Goal: Find contact information: Find contact information

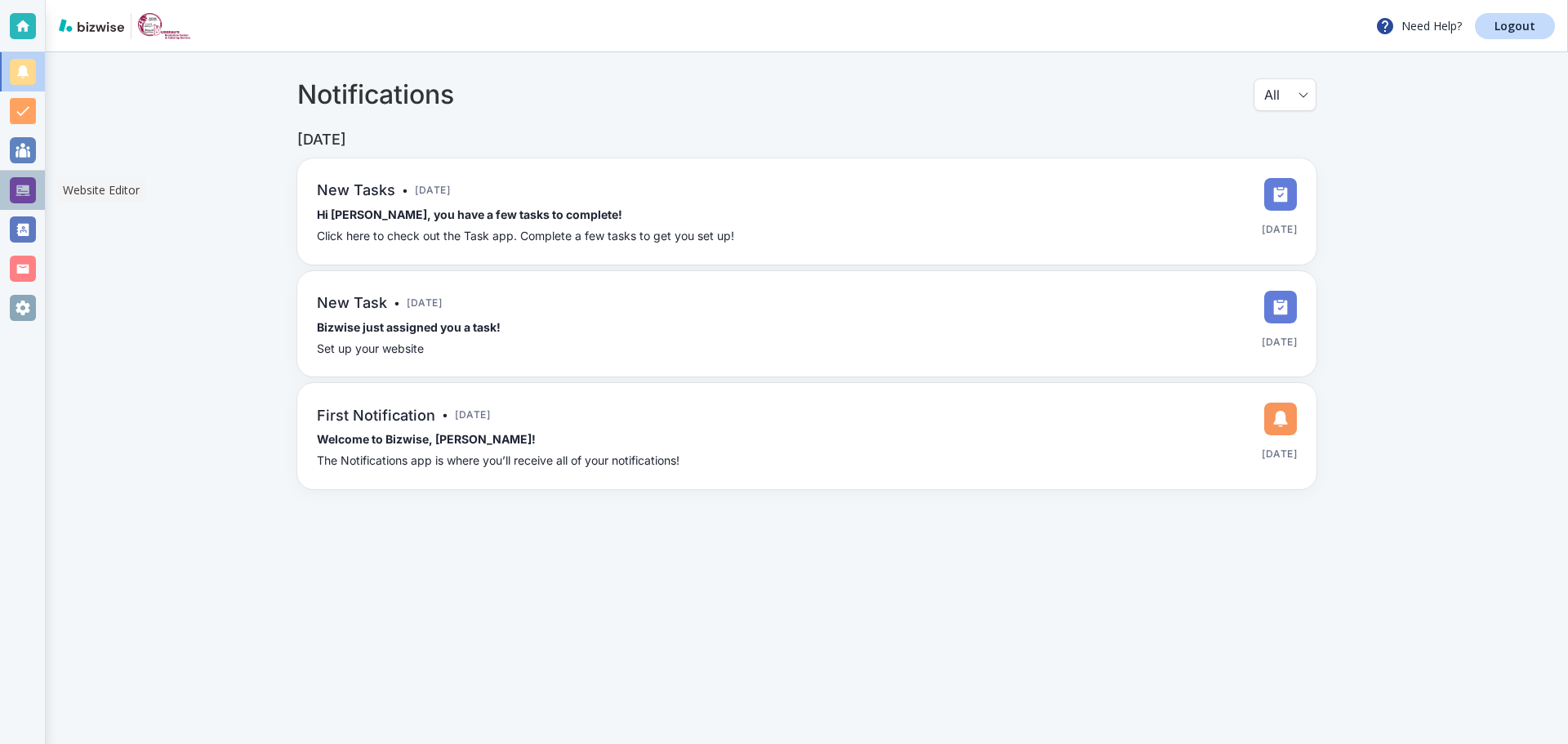
click at [20, 199] on div at bounding box center [23, 190] width 26 height 26
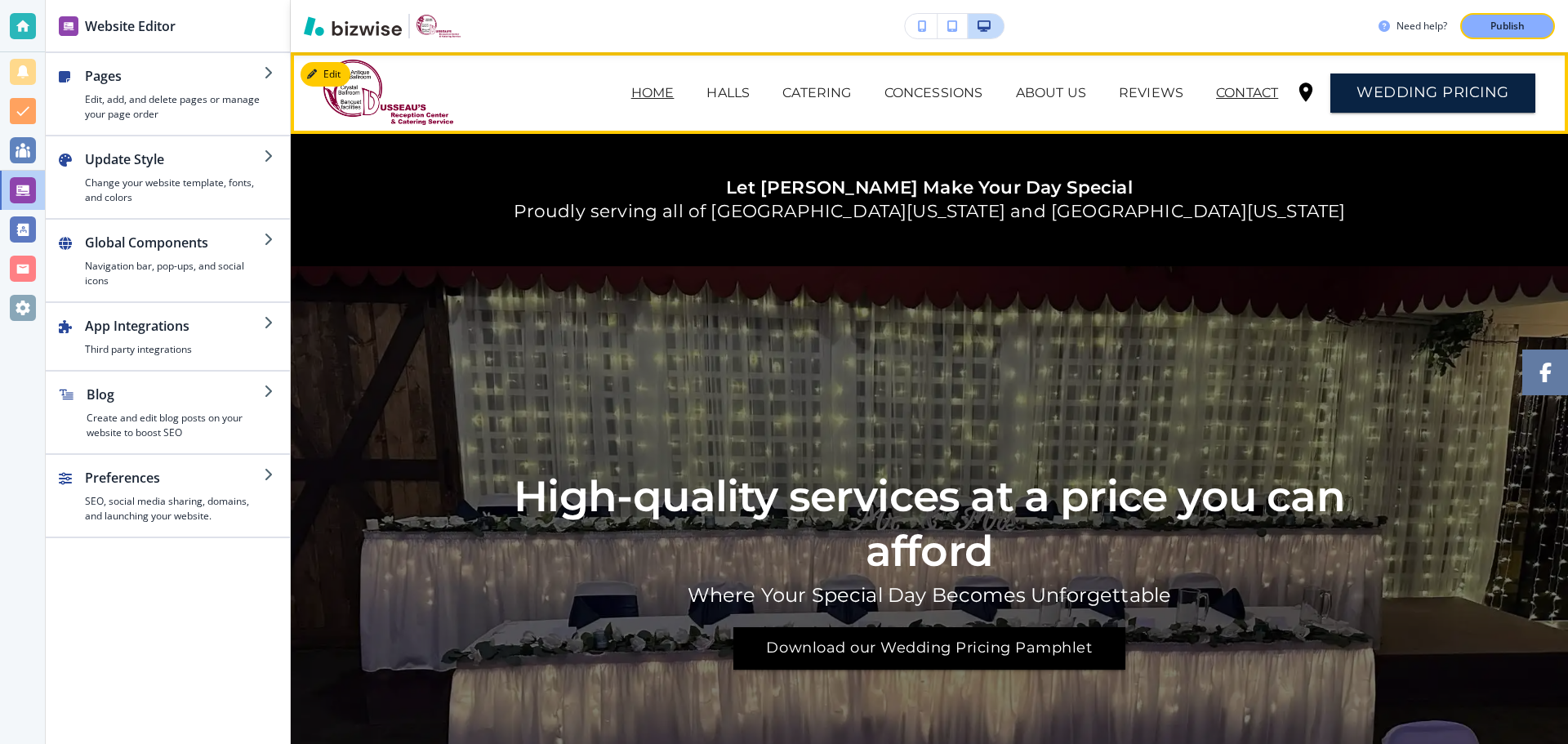
click at [1239, 91] on p "CONTACT" at bounding box center [1247, 93] width 62 height 19
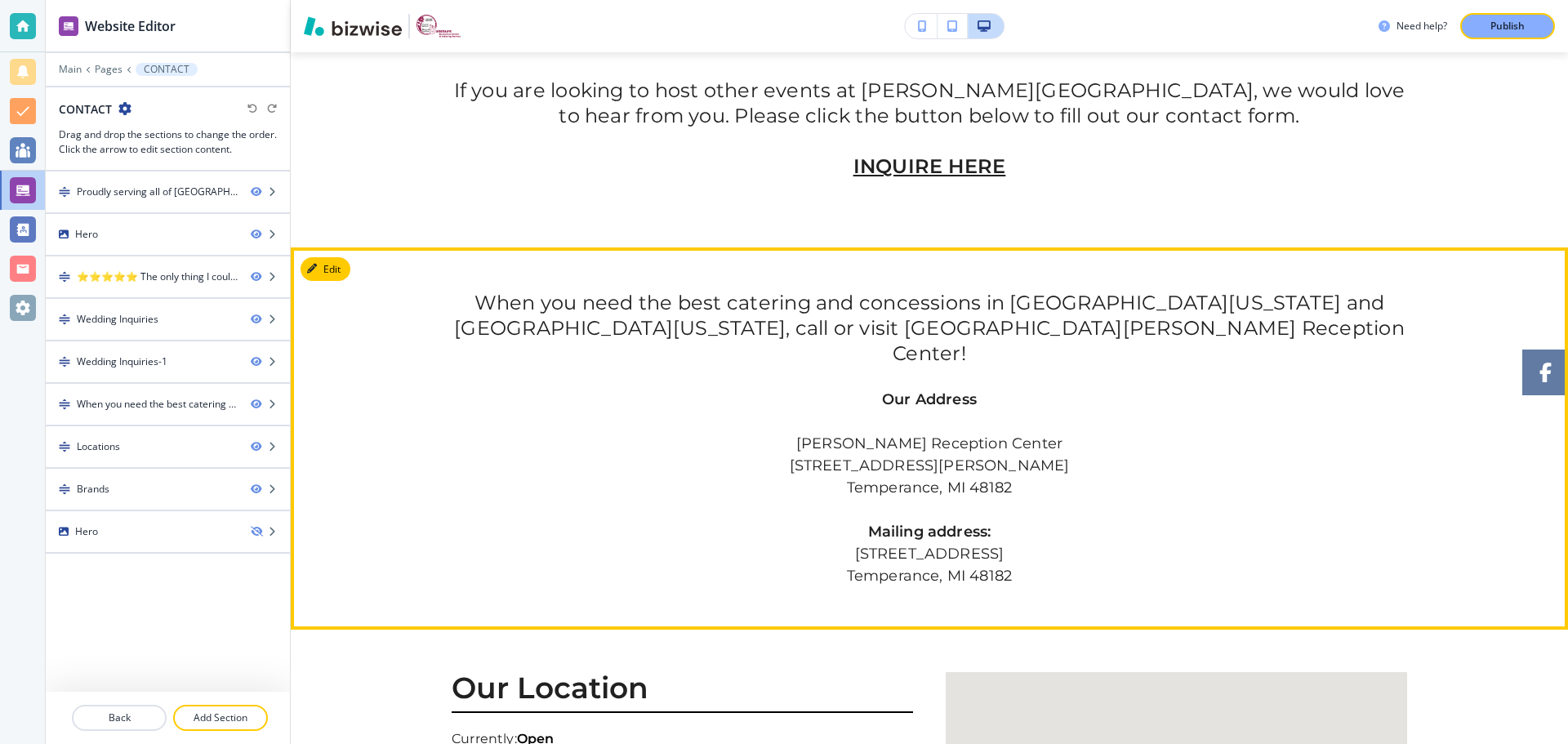
scroll to position [1634, 0]
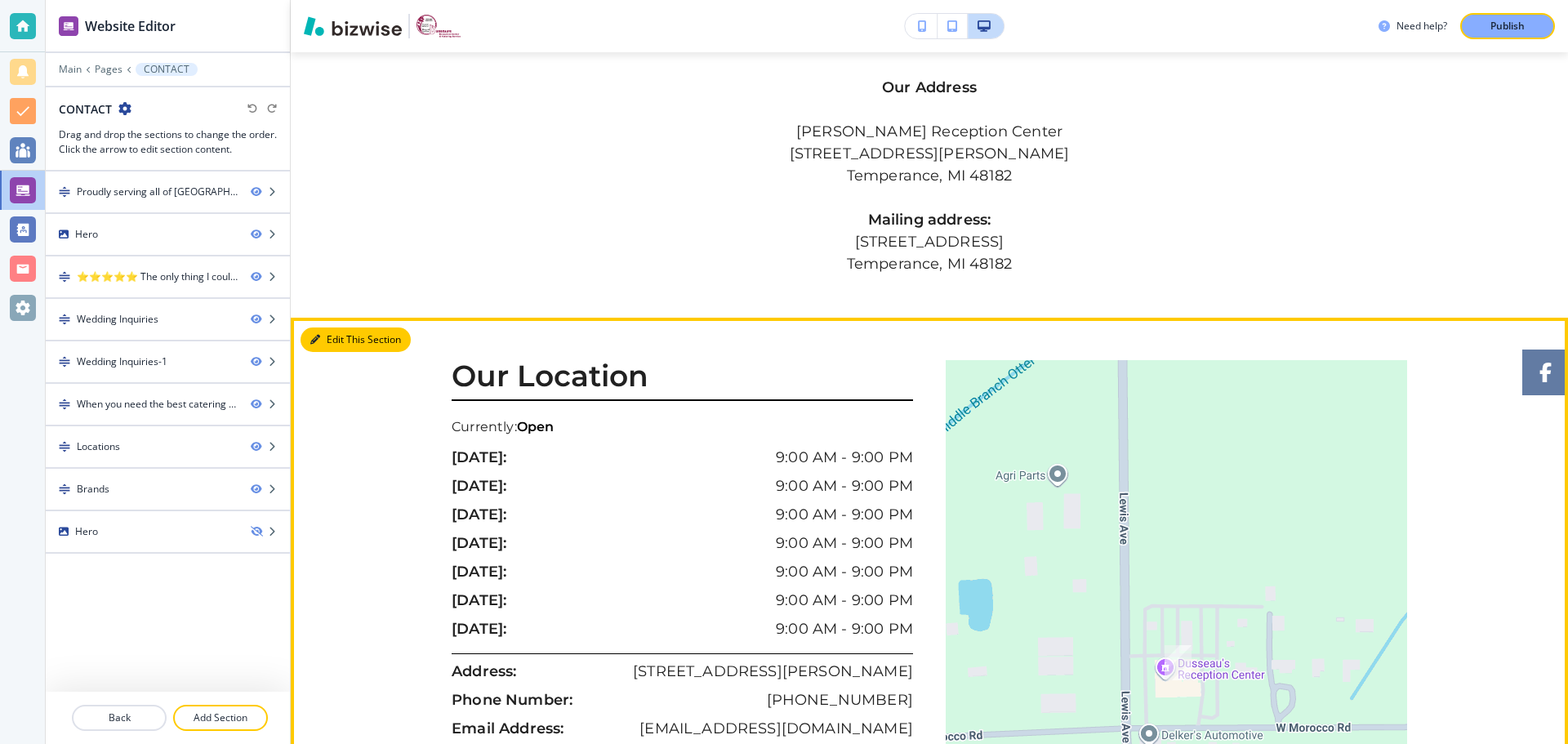
click at [337, 327] on button "Edit This Section" at bounding box center [355, 339] width 110 height 24
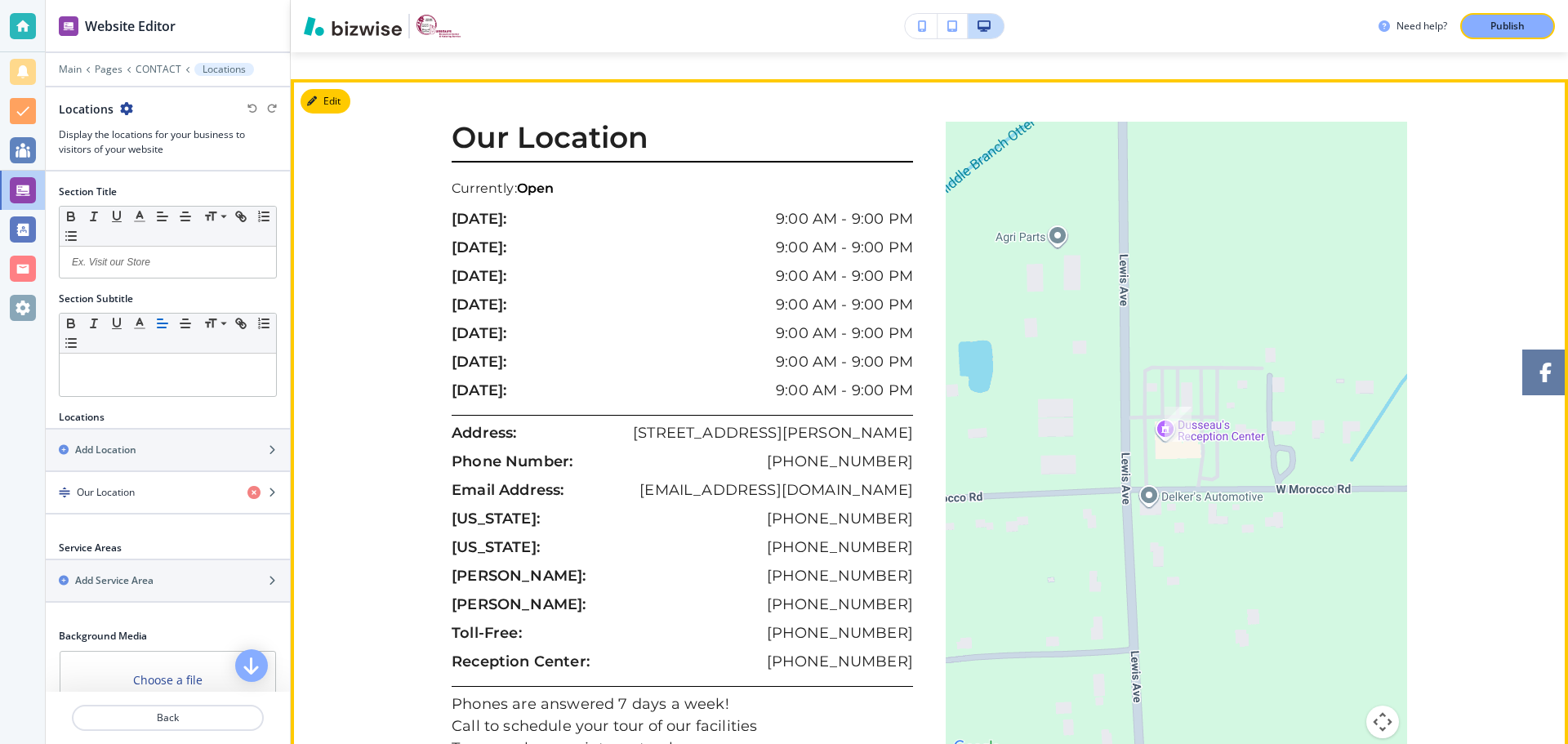
scroll to position [1873, 0]
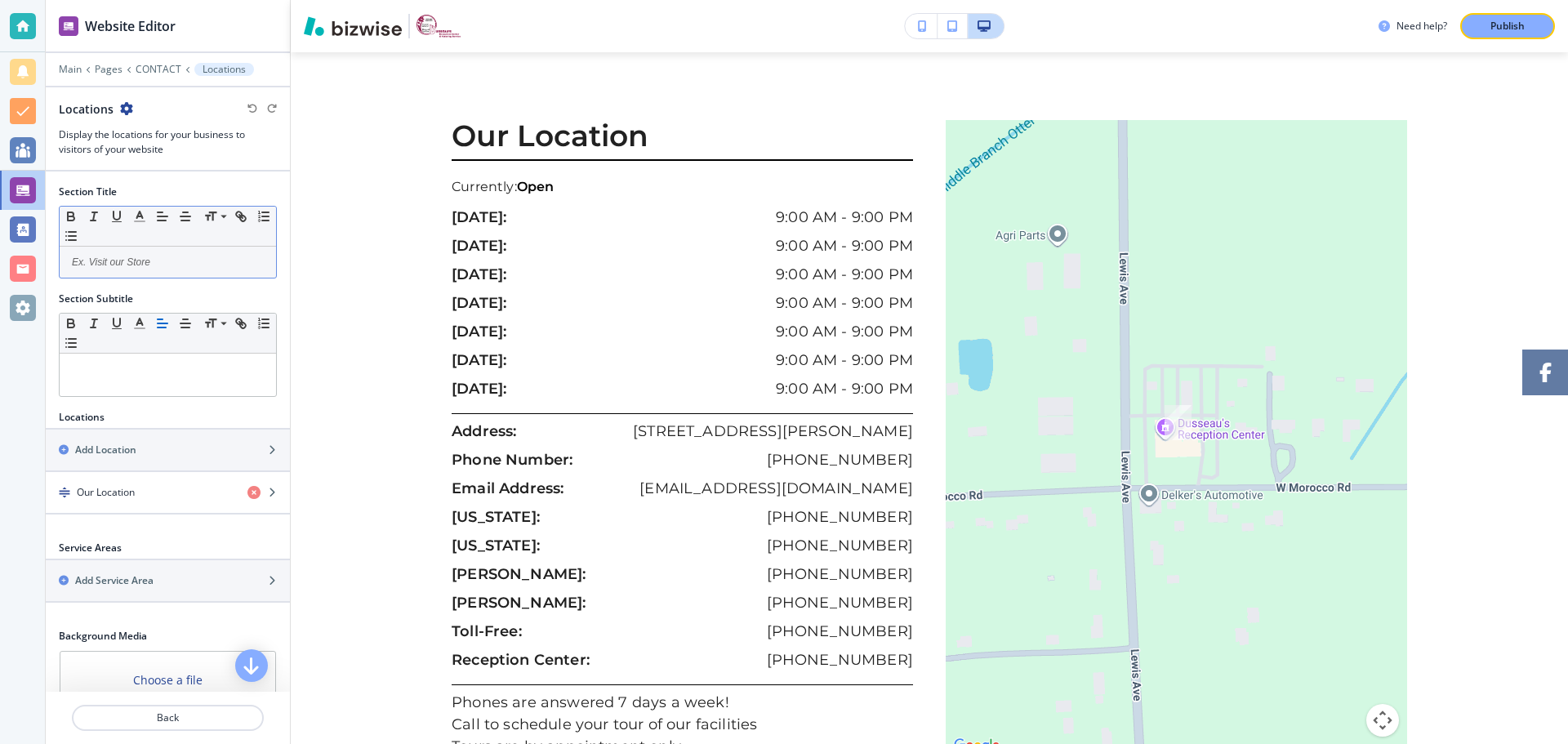
click at [156, 263] on p at bounding box center [168, 262] width 200 height 14
click at [159, 374] on p at bounding box center [168, 369] width 200 height 14
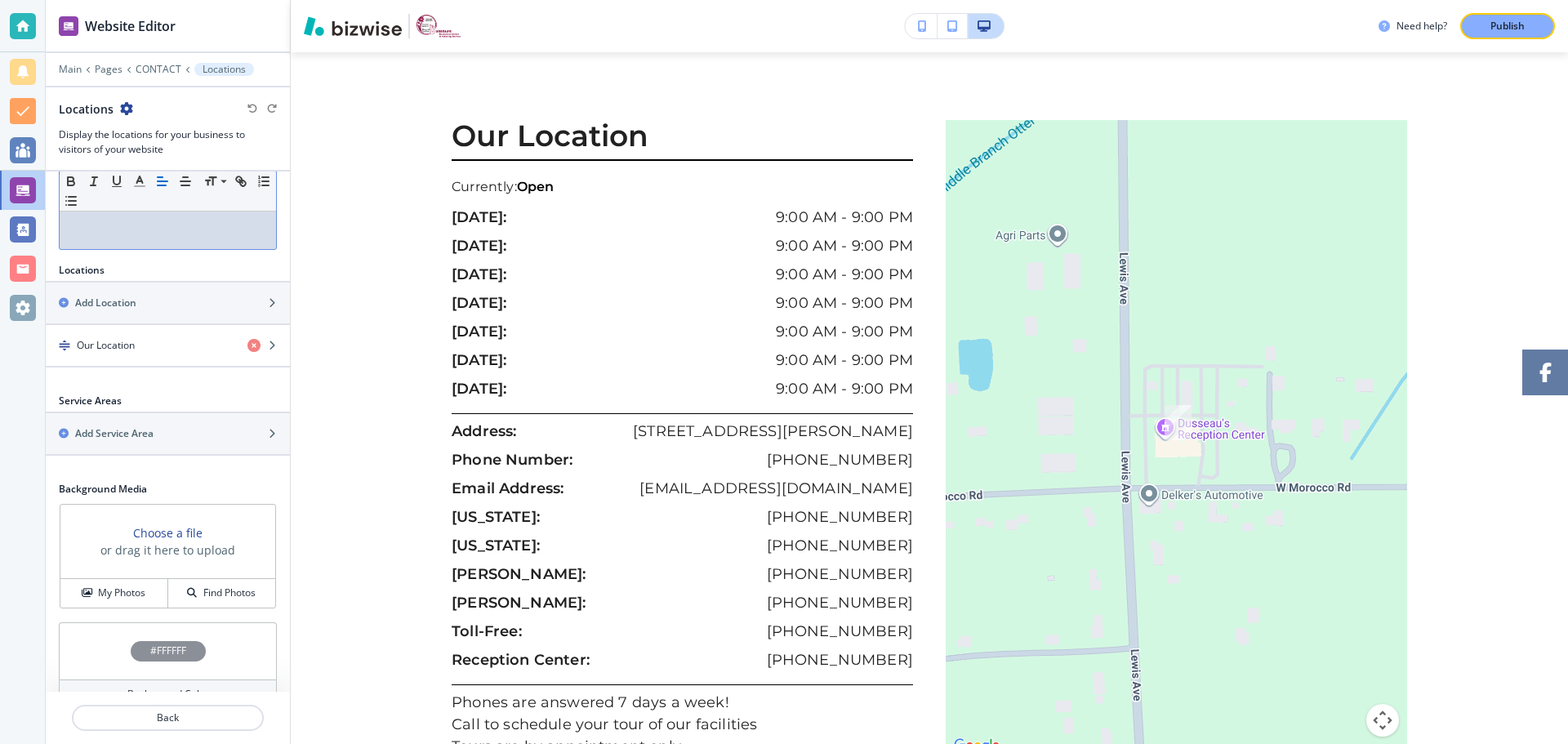
scroll to position [178, 0]
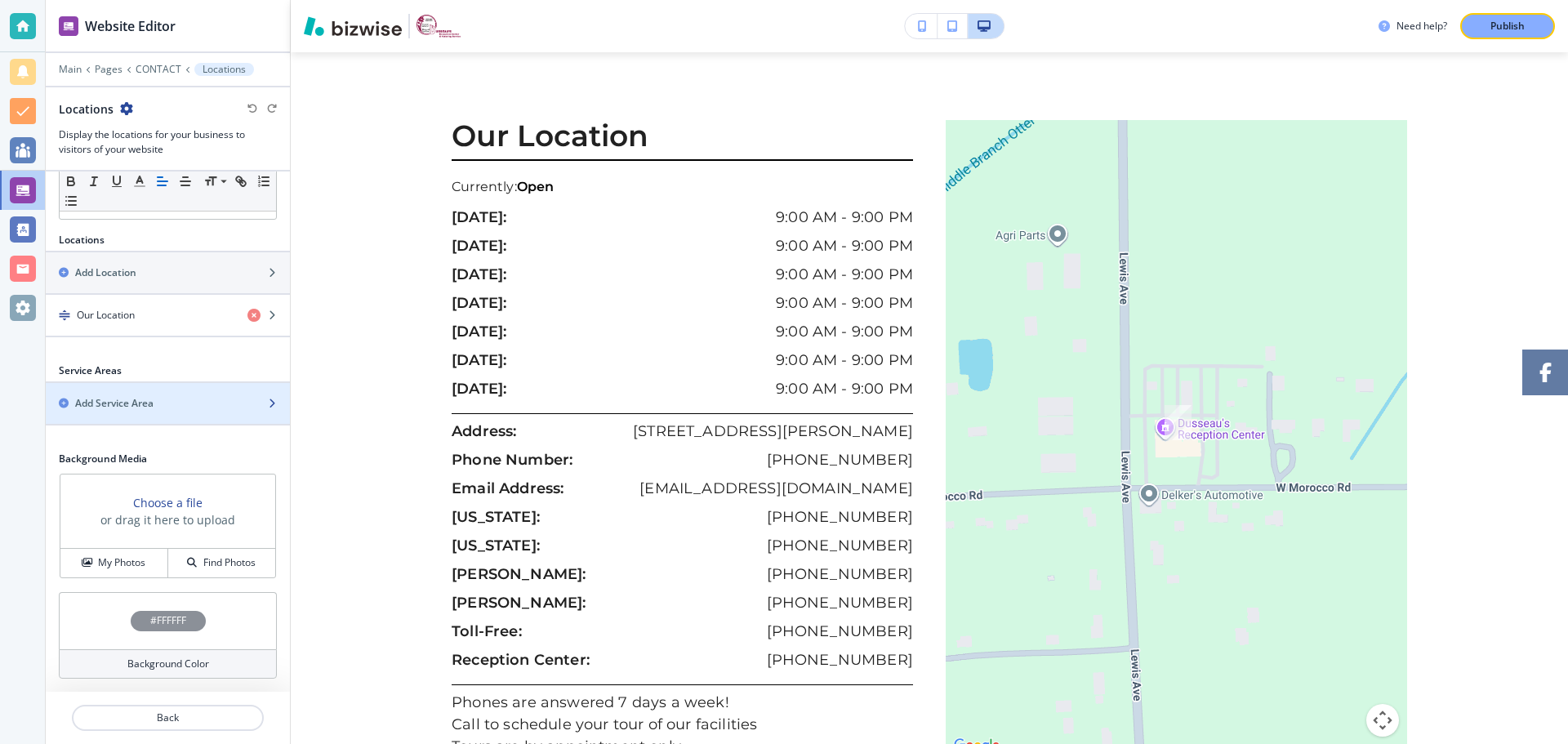
click at [267, 403] on icon "button" at bounding box center [272, 404] width 10 height 10
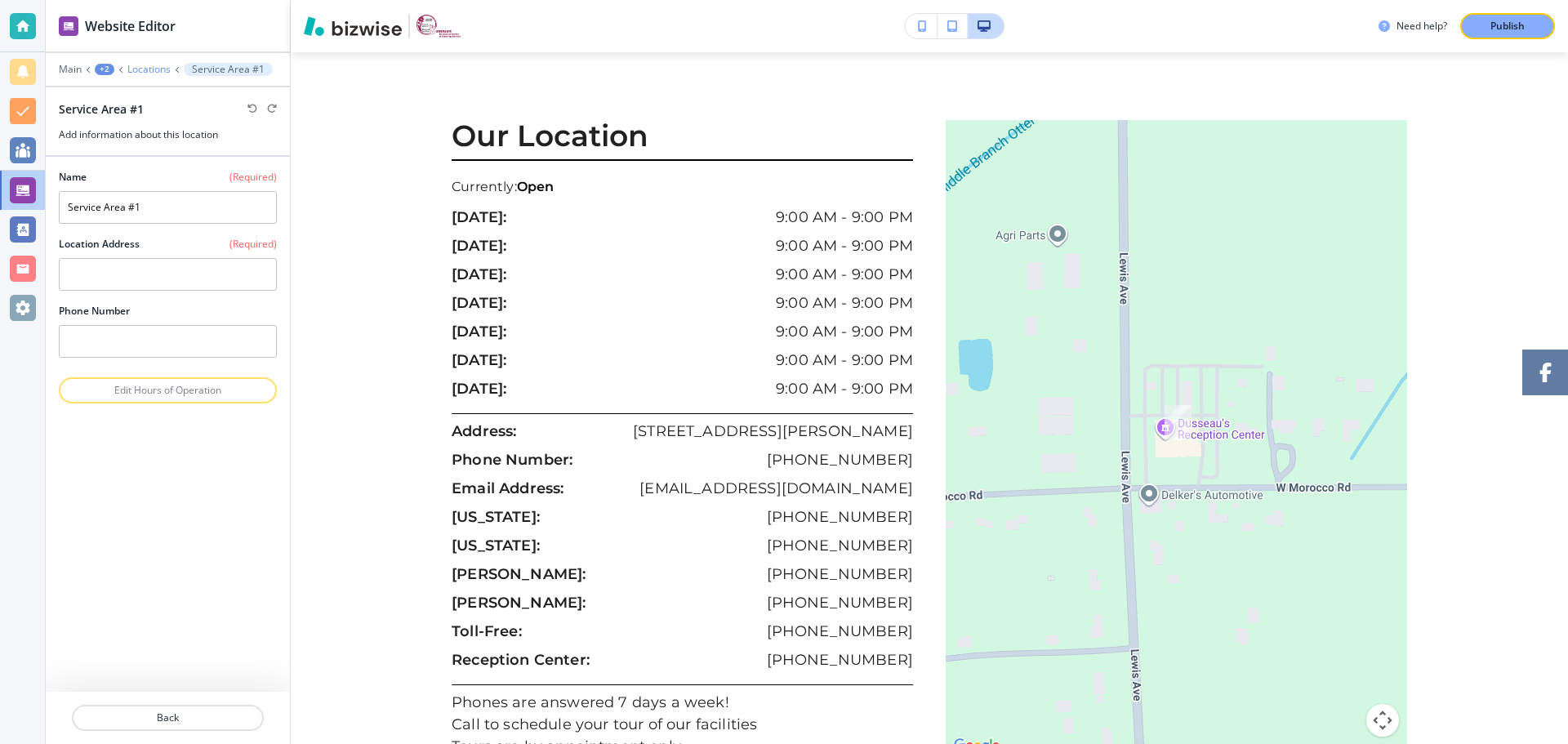
click at [151, 68] on p "Locations" at bounding box center [148, 70] width 43 height 12
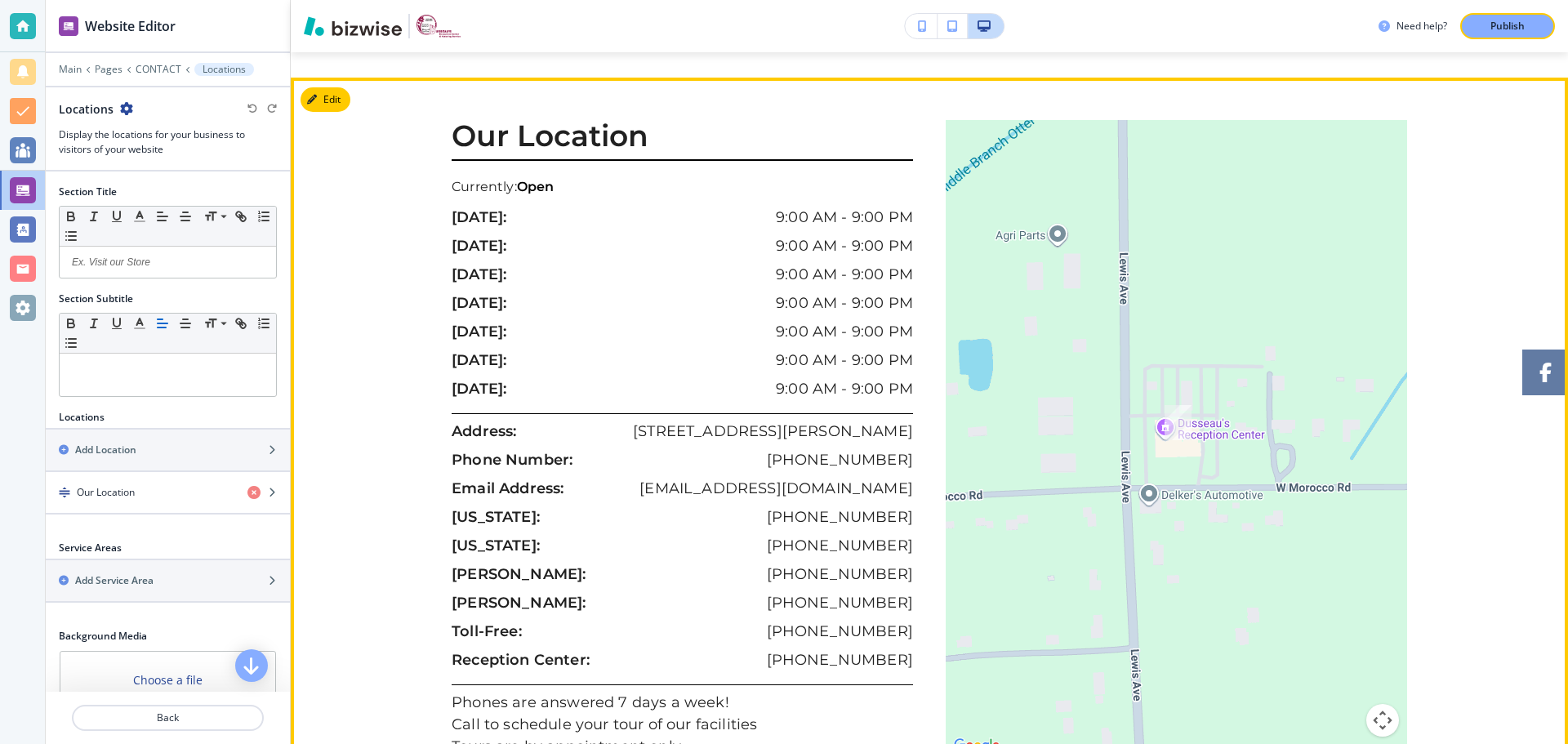
click at [534, 236] on div "[DATE]: 9:00 AM - 9:00 PM" at bounding box center [683, 250] width 461 height 29
click at [326, 88] on button "Edit This Section" at bounding box center [355, 99] width 110 height 24
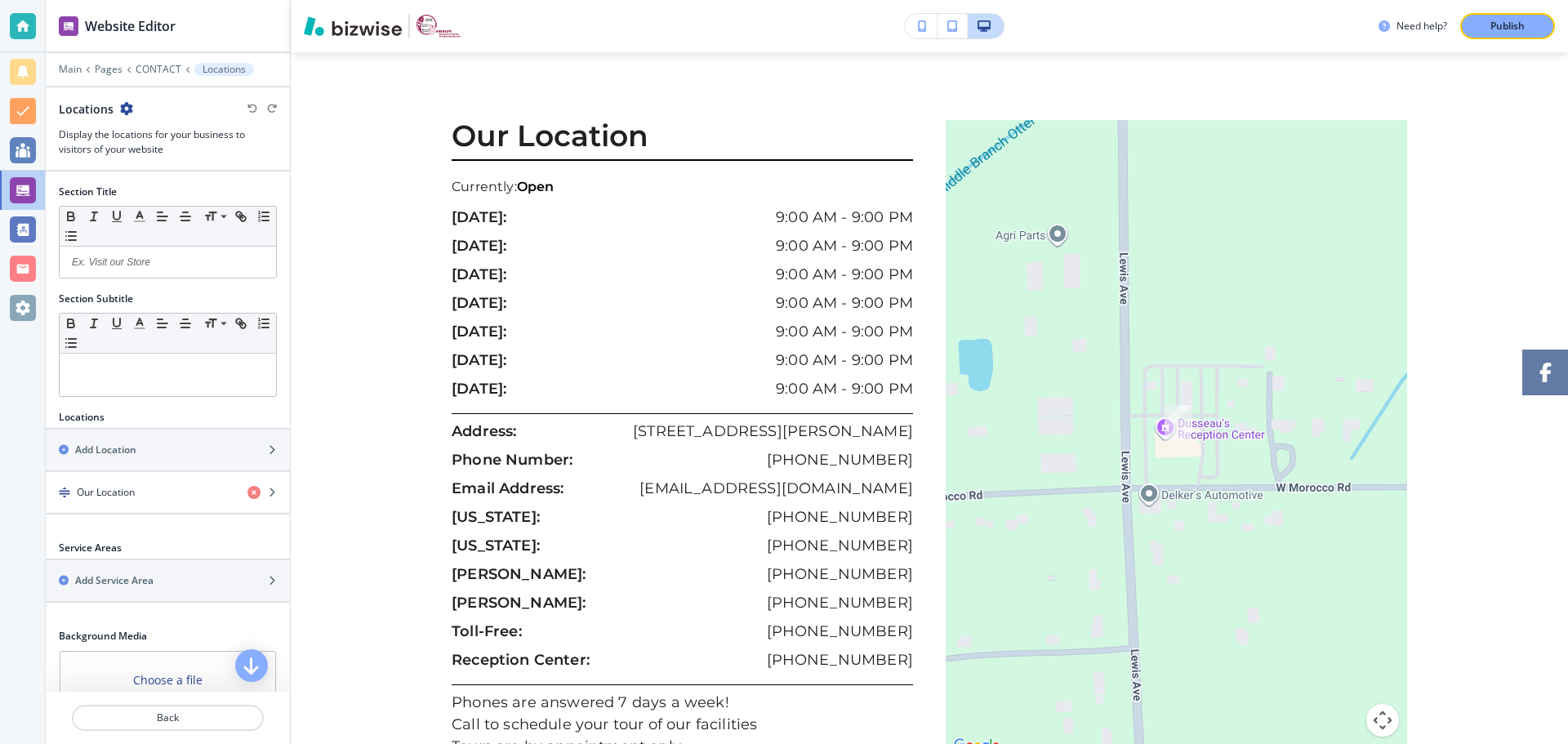
click at [789, 421] on p "[STREET_ADDRESS][PERSON_NAME]" at bounding box center [773, 432] width 280 height 22
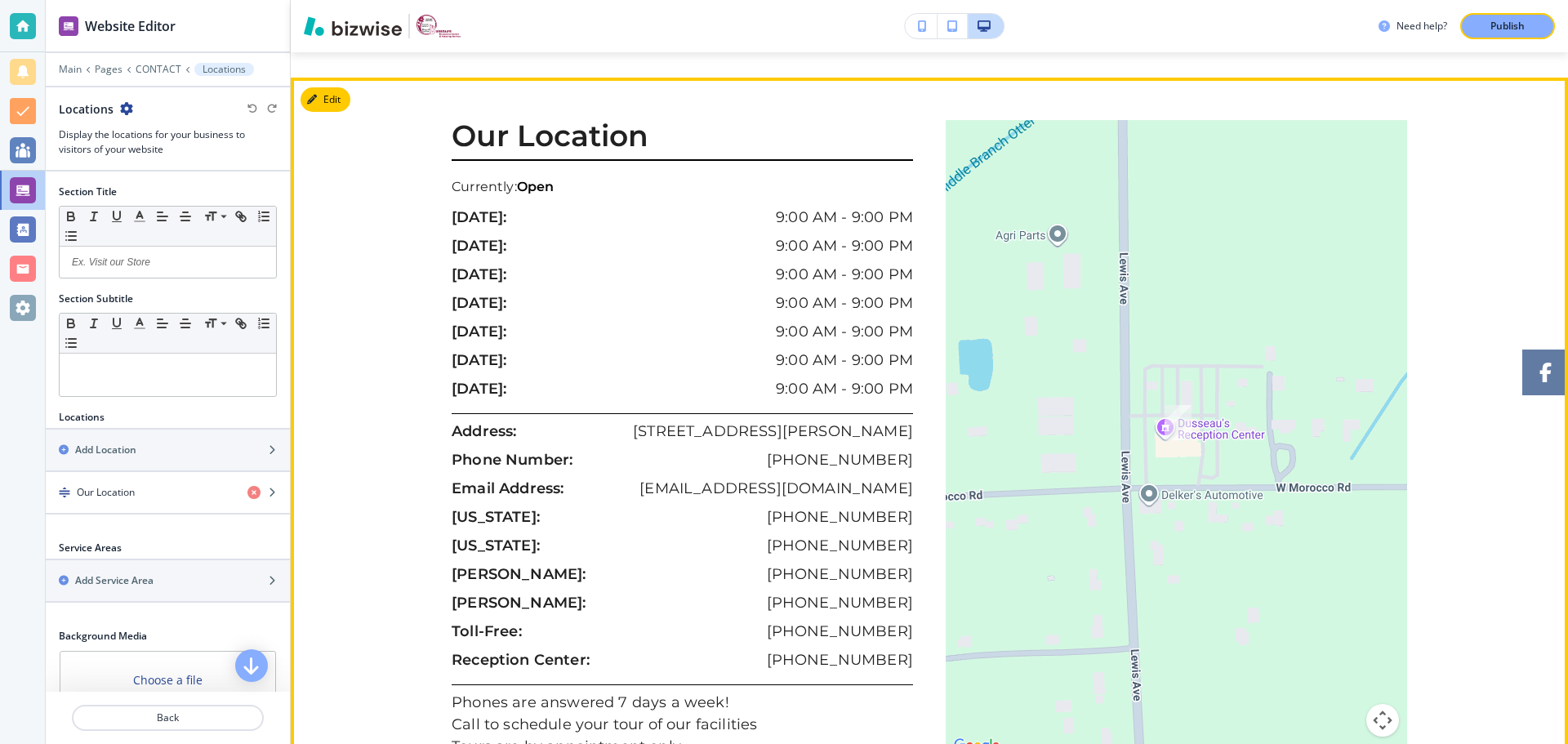
drag, startPoint x: 849, startPoint y: 638, endPoint x: 832, endPoint y: 625, distance: 21.4
click at [848, 650] on p "[PHONE_NUMBER]" at bounding box center [840, 661] width 146 height 22
click at [830, 650] on p "[PHONE_NUMBER]" at bounding box center [840, 661] width 146 height 22
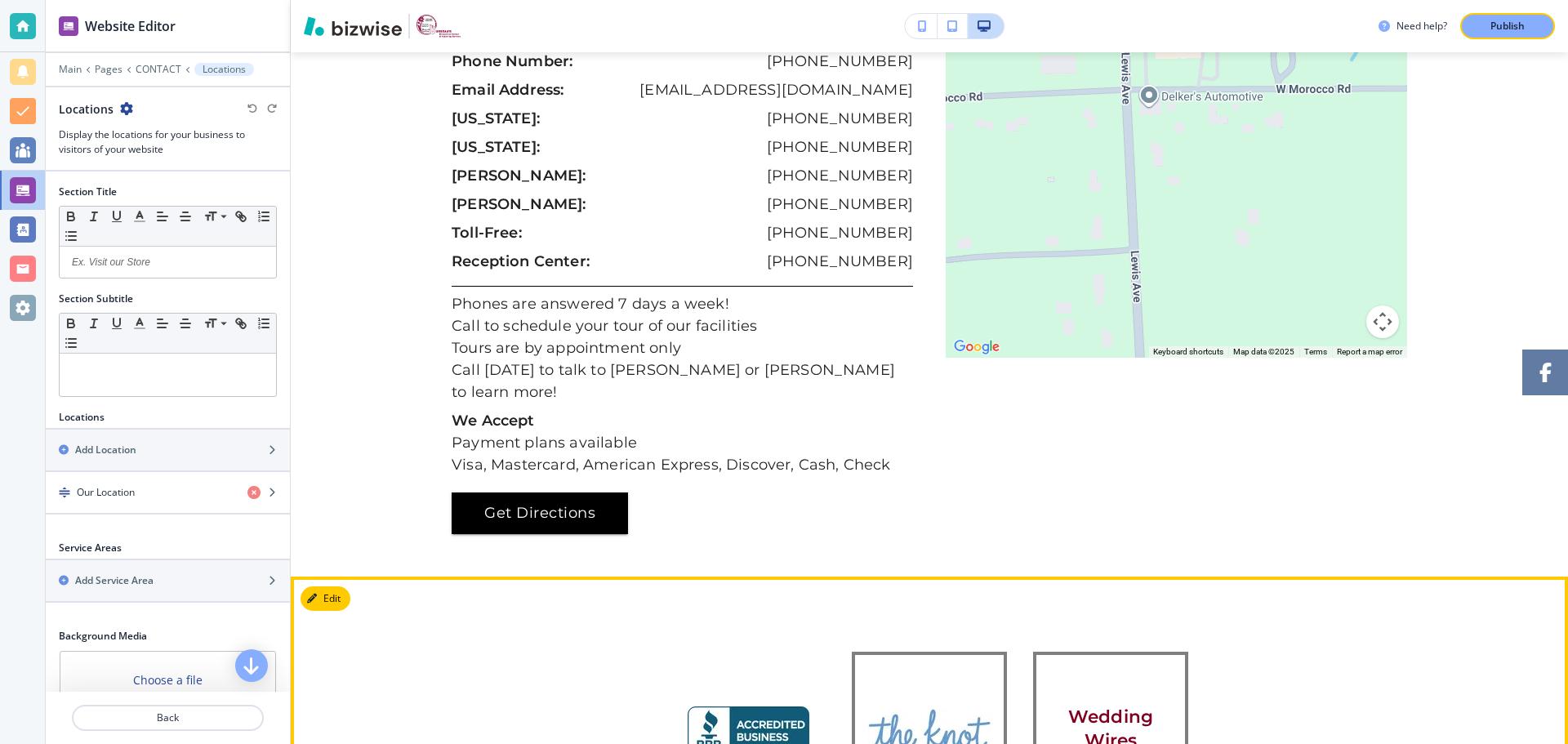
scroll to position [2282, 0]
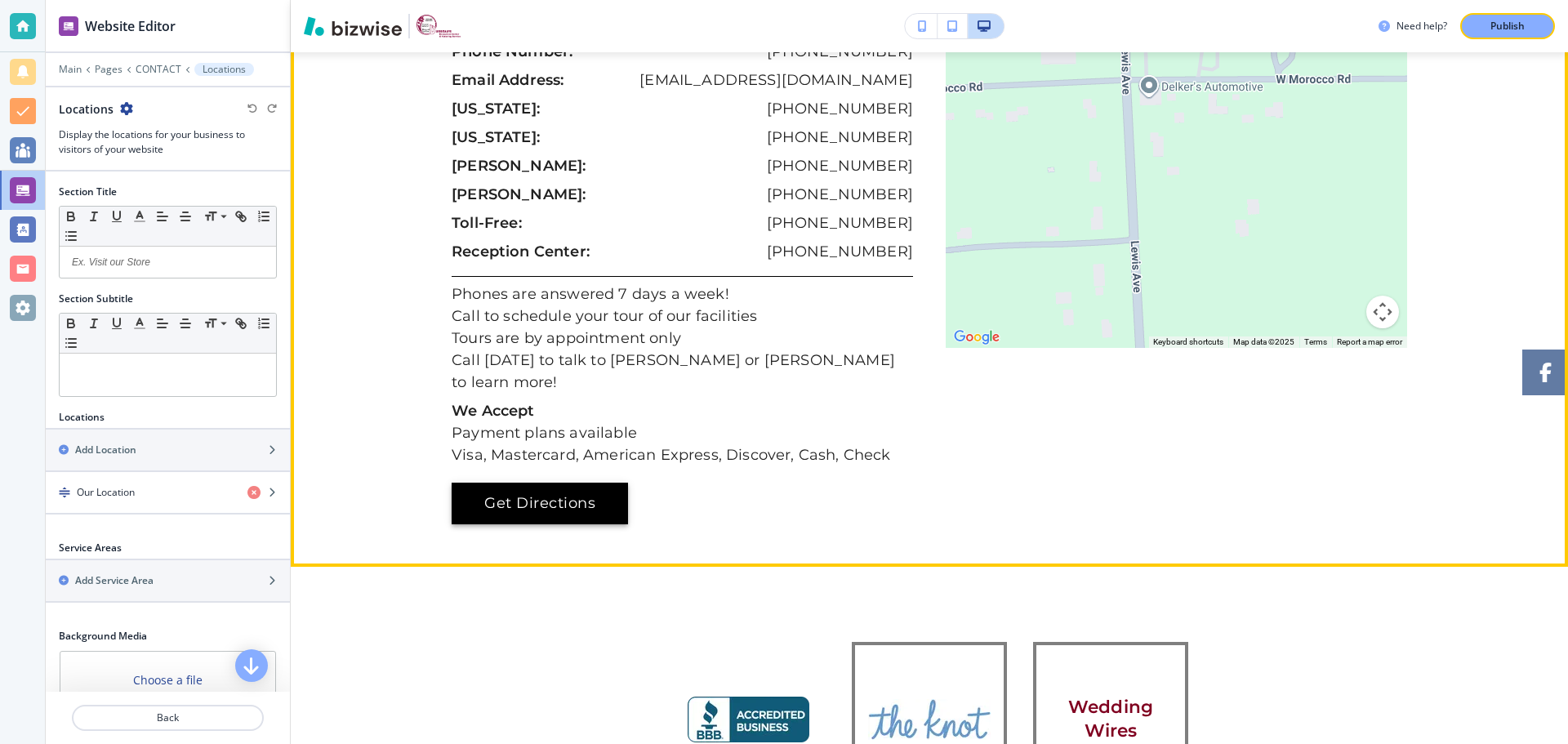
click at [530, 483] on link "Get Directions" at bounding box center [540, 504] width 177 height 42
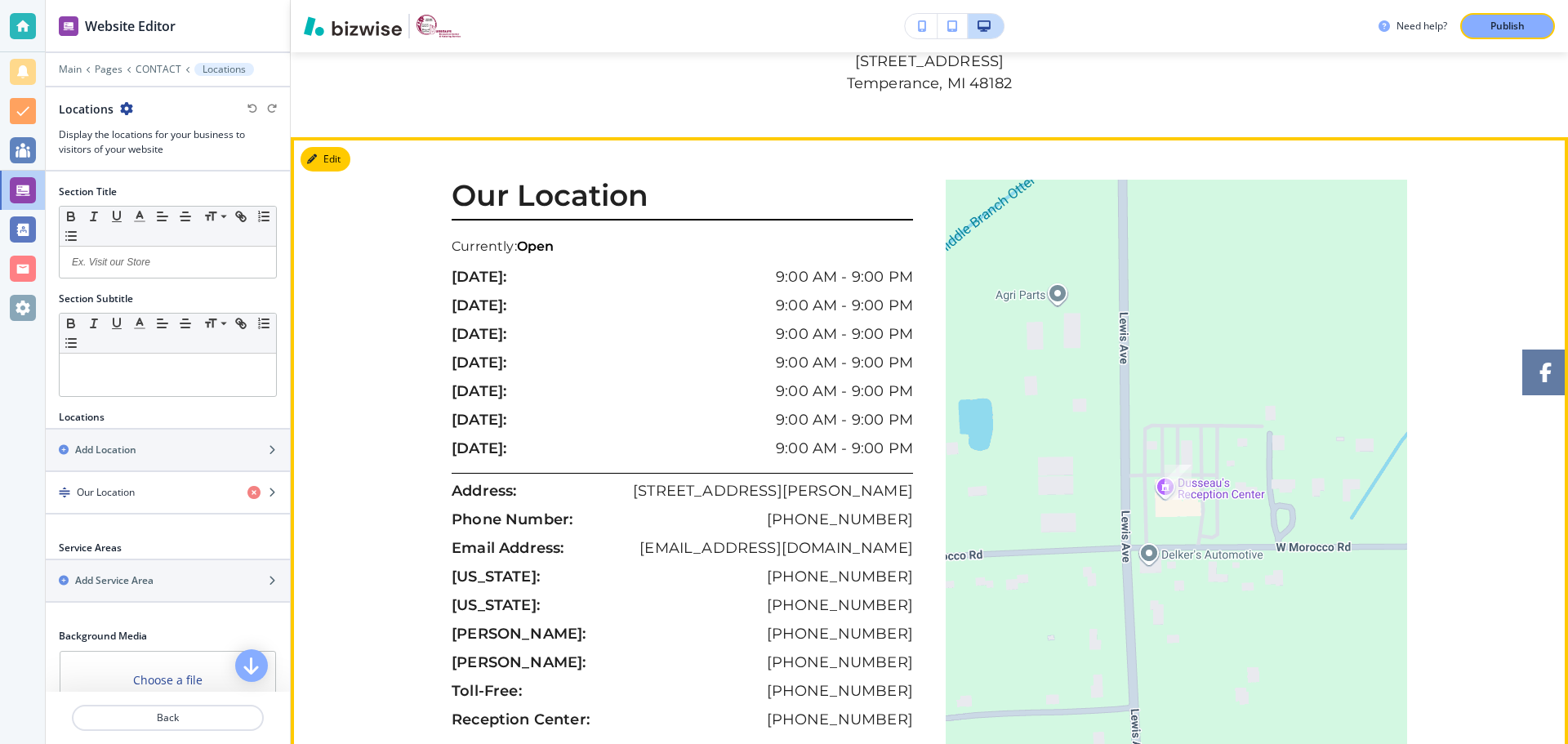
scroll to position [1792, 0]
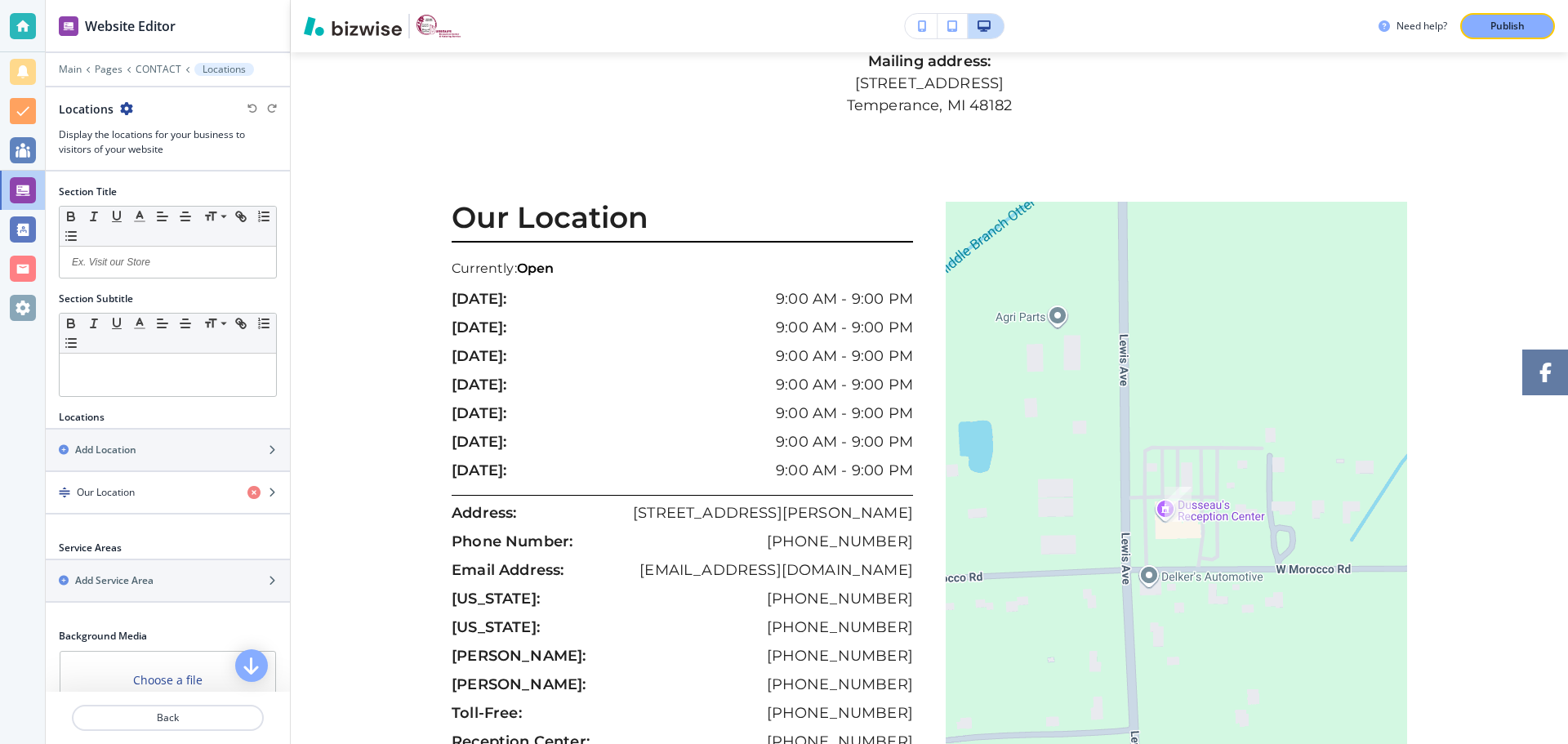
click at [465, 374] on p "[DATE]:" at bounding box center [479, 385] width 55 height 22
click at [343, 202] on div "Our Location Currently: Open [DATE]: 9:00 AM - 9:00 PM [DATE]: 9:00 AM - 9:00 P…" at bounding box center [929, 608] width 1278 height 813
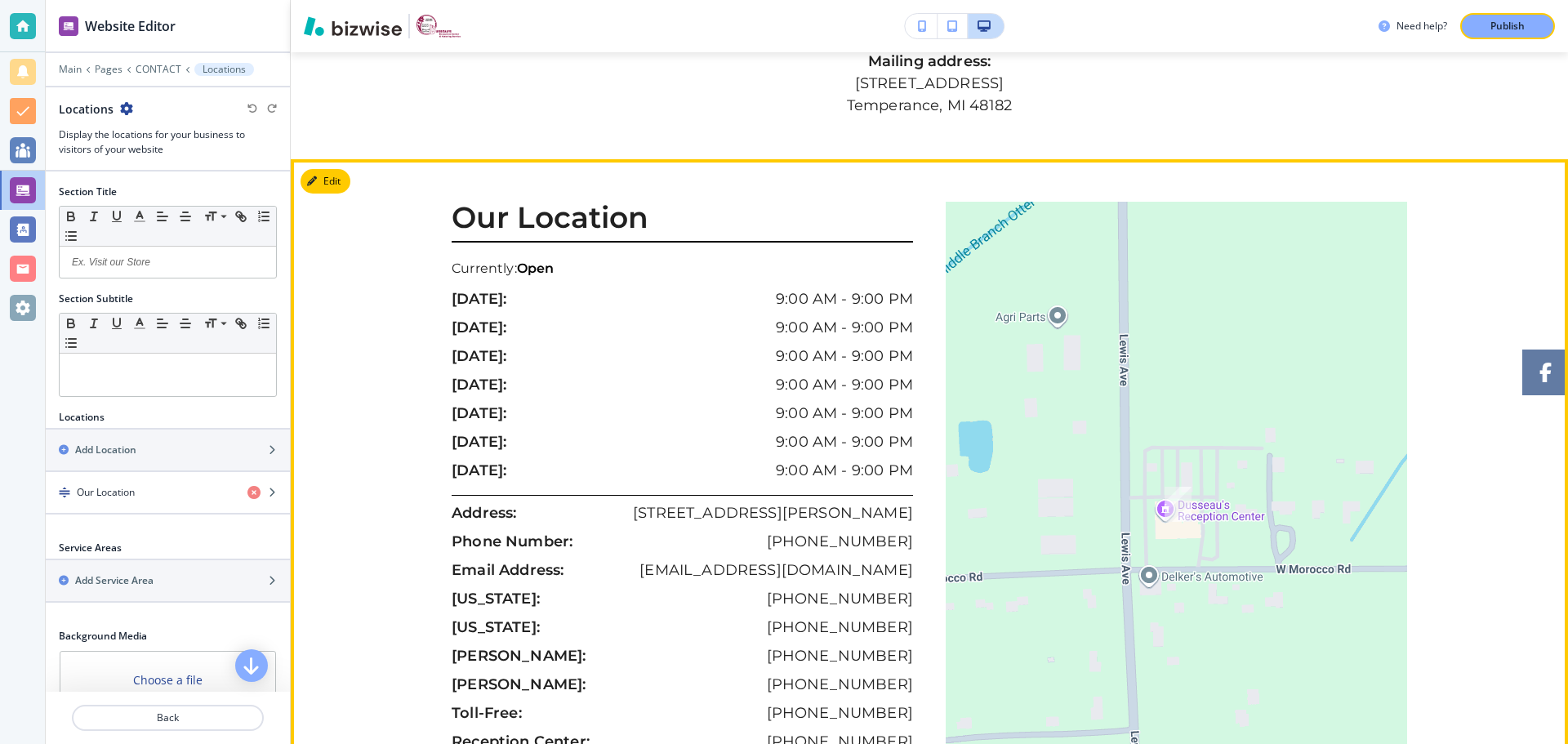
click at [409, 168] on section "Our Location Currently: Open [DATE]: 9:00 AM - 9:00 PM [DATE]: 9:00 AM - 9:00 P…" at bounding box center [929, 608] width 1278 height 898
click at [322, 169] on button "Edit This Section" at bounding box center [355, 181] width 110 height 24
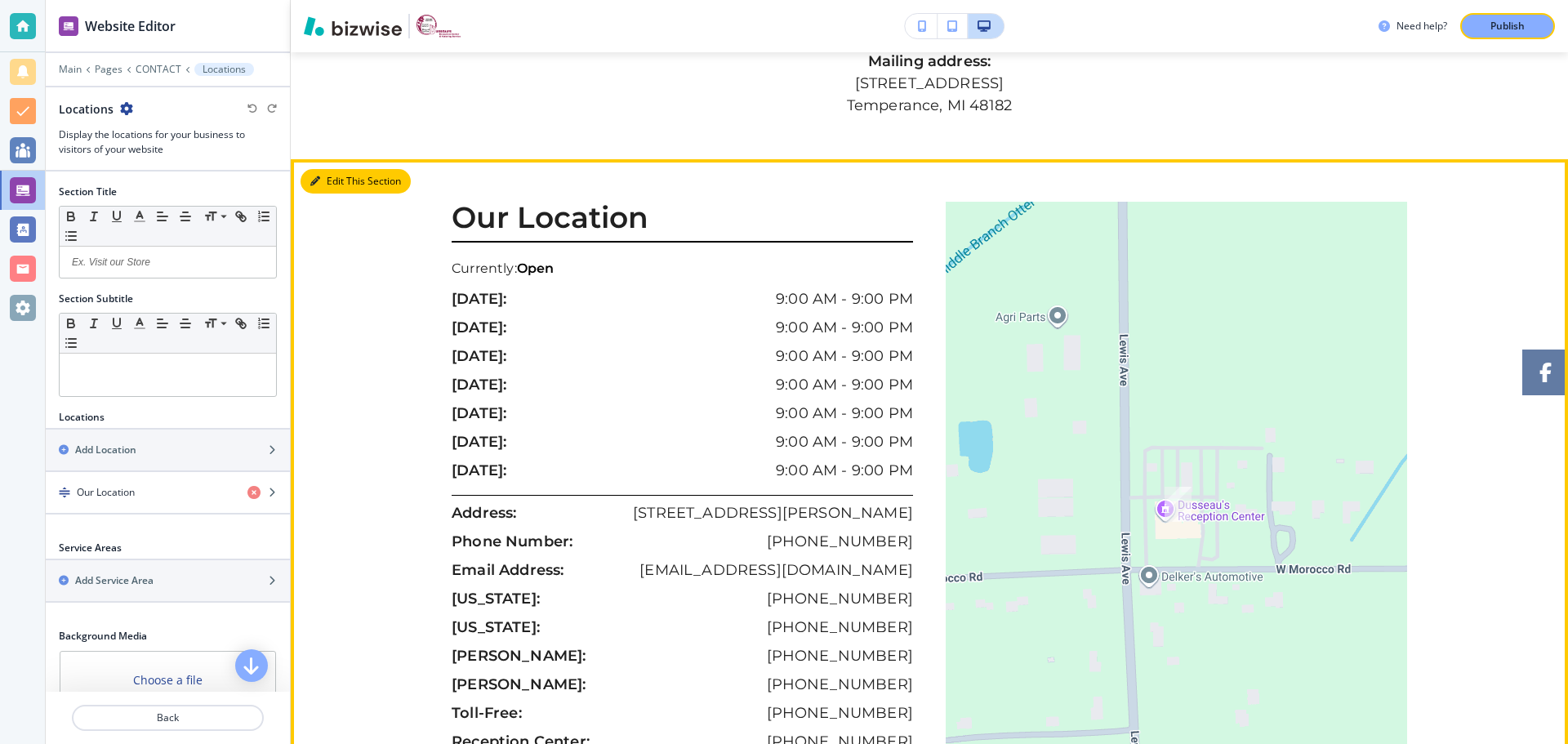
drag, startPoint x: 322, startPoint y: 158, endPoint x: 335, endPoint y: 158, distance: 13.0
click at [326, 169] on button "Edit This Section" at bounding box center [355, 181] width 110 height 24
click at [324, 169] on button "Edit This Section" at bounding box center [355, 181] width 110 height 24
drag, startPoint x: 329, startPoint y: 149, endPoint x: 356, endPoint y: 160, distance: 29.2
click at [331, 169] on button "Edit This Section" at bounding box center [355, 181] width 110 height 24
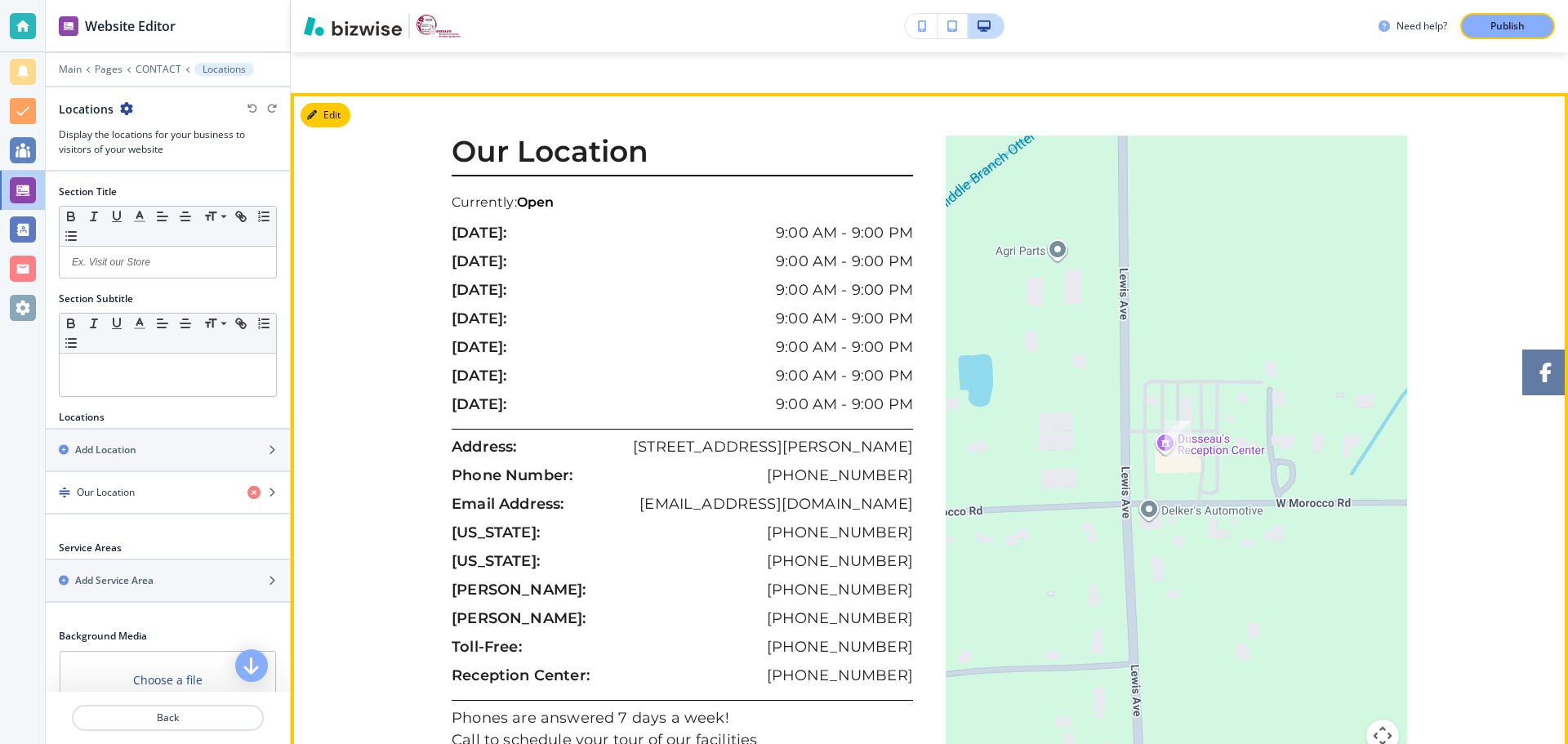
scroll to position [1873, 0]
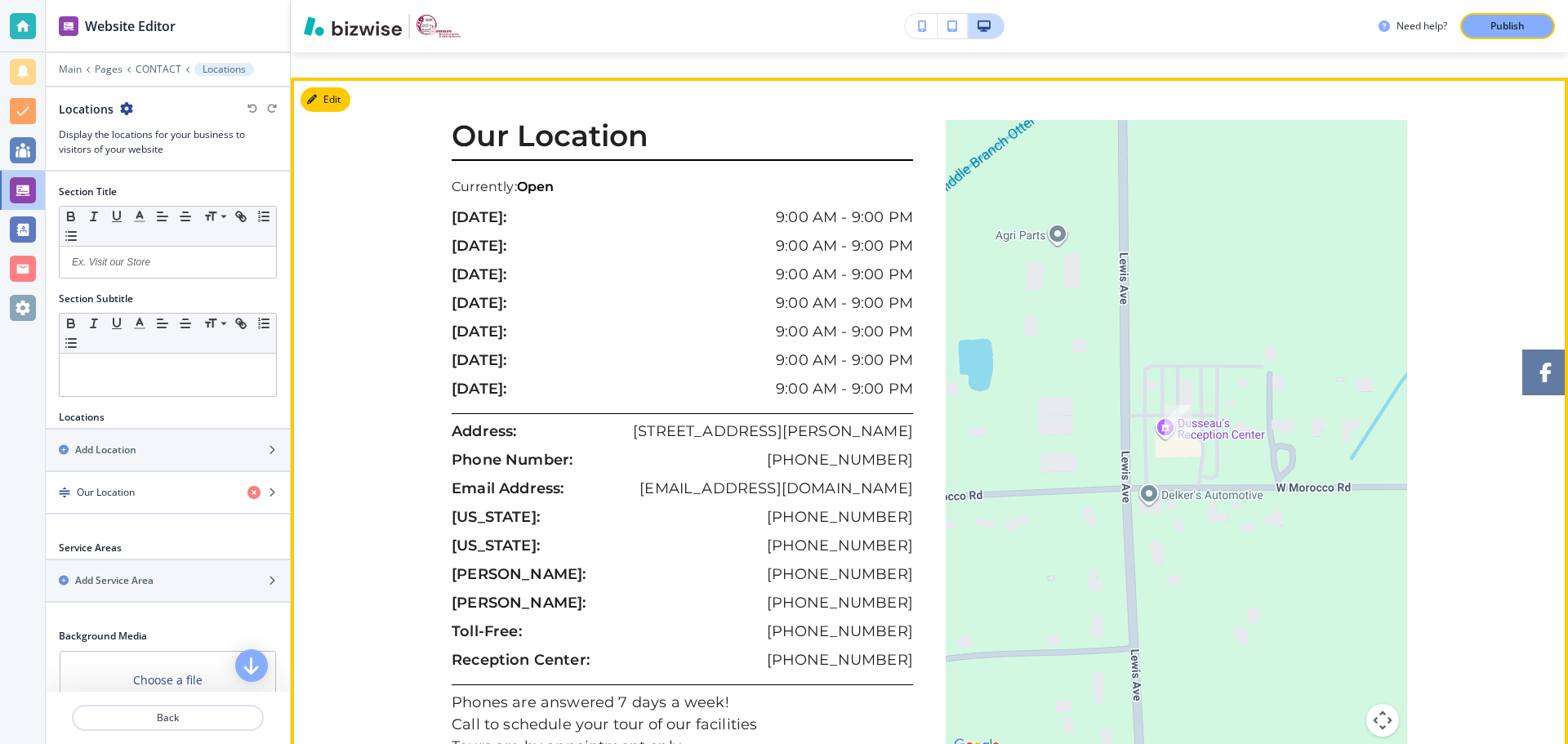
click at [776, 378] on p "9:00 AM - 9:00 PM" at bounding box center [844, 389] width 137 height 22
click at [855, 621] on p "[PHONE_NUMBER]" at bounding box center [840, 632] width 146 height 22
click at [853, 650] on p "[PHONE_NUMBER]" at bounding box center [840, 661] width 146 height 22
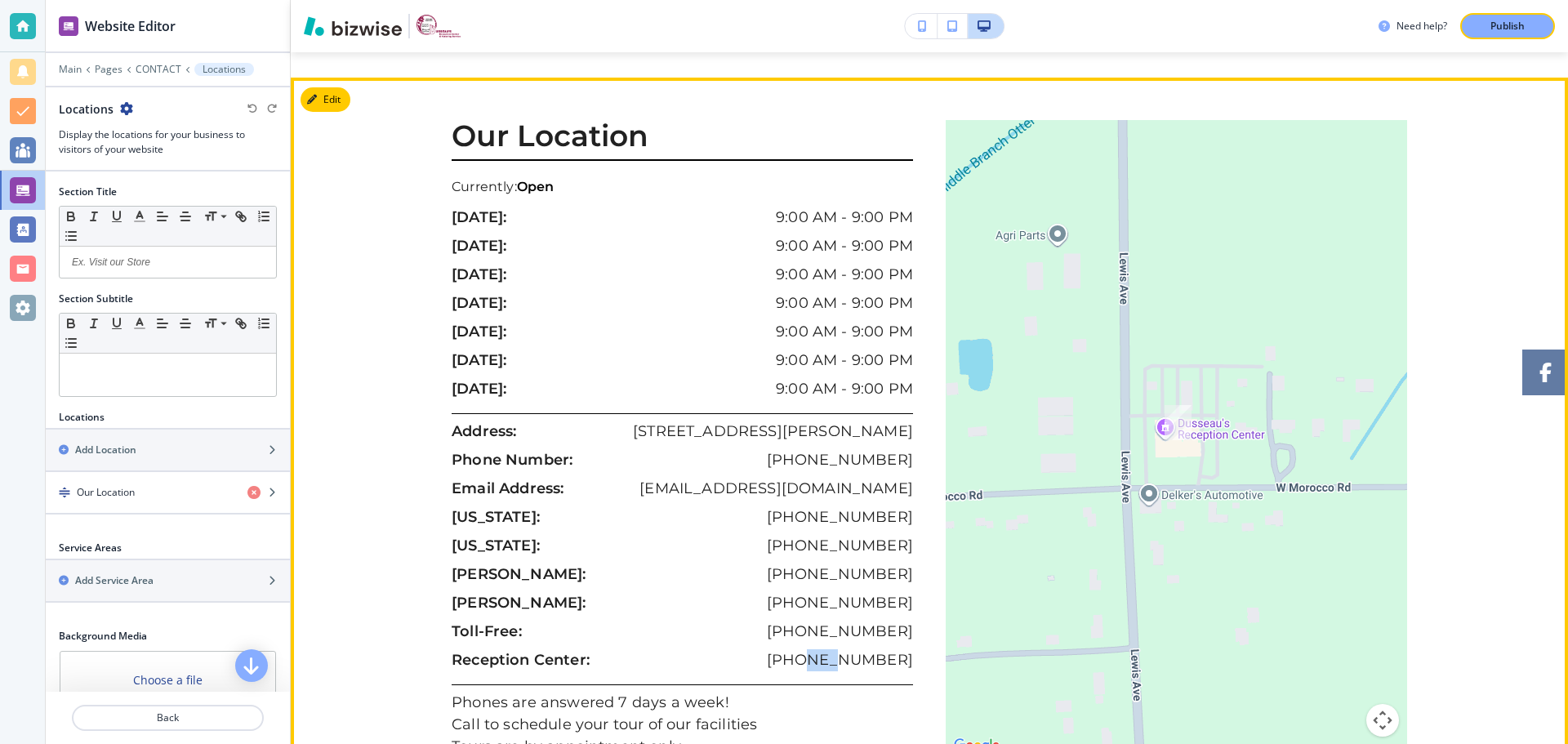
click at [853, 650] on p "[PHONE_NUMBER]" at bounding box center [840, 661] width 146 height 22
click at [578, 650] on p "Reception Center:" at bounding box center [521, 661] width 138 height 22
click at [571, 650] on p "Reception Center:" at bounding box center [521, 661] width 138 height 22
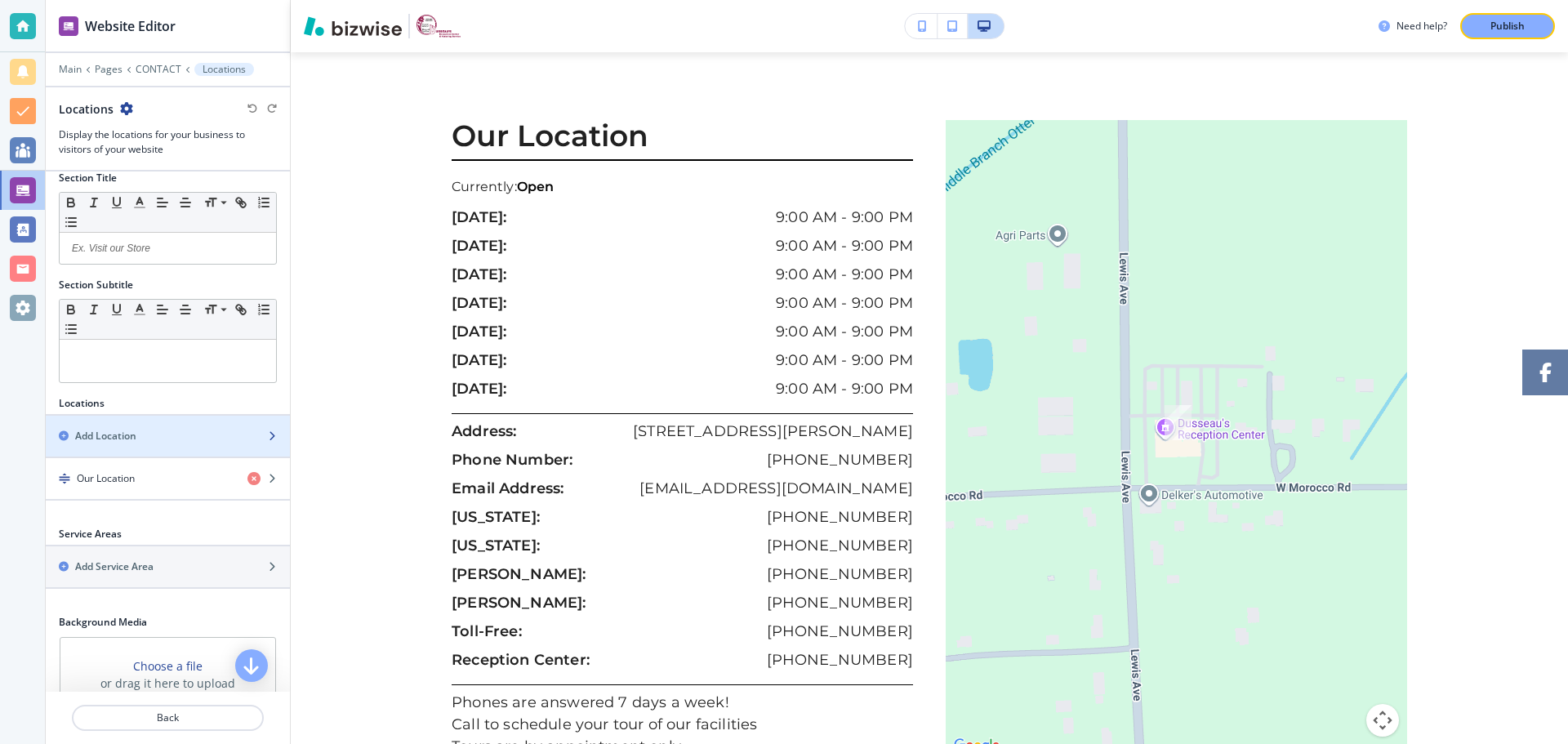
scroll to position [0, 0]
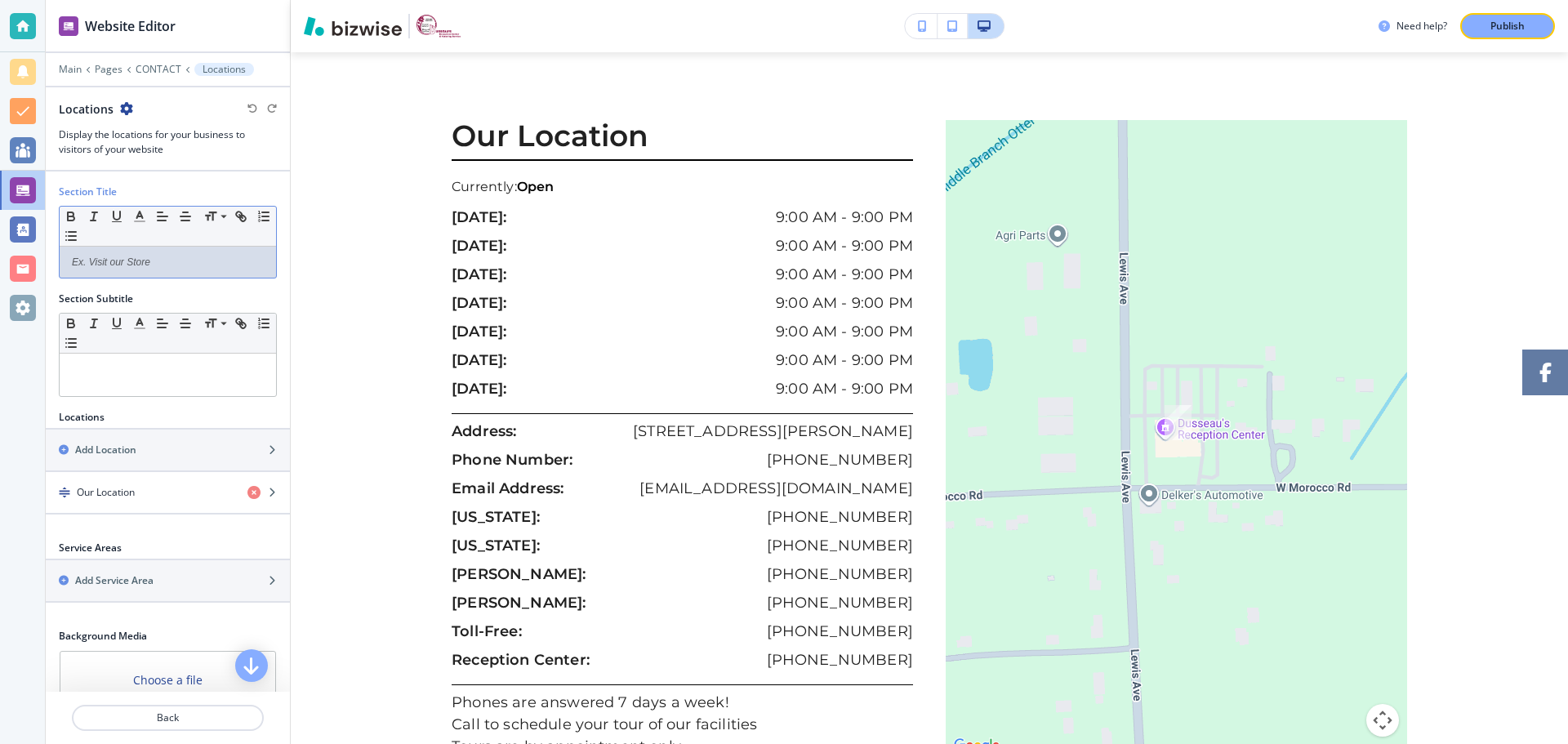
click at [151, 255] on p at bounding box center [168, 262] width 200 height 14
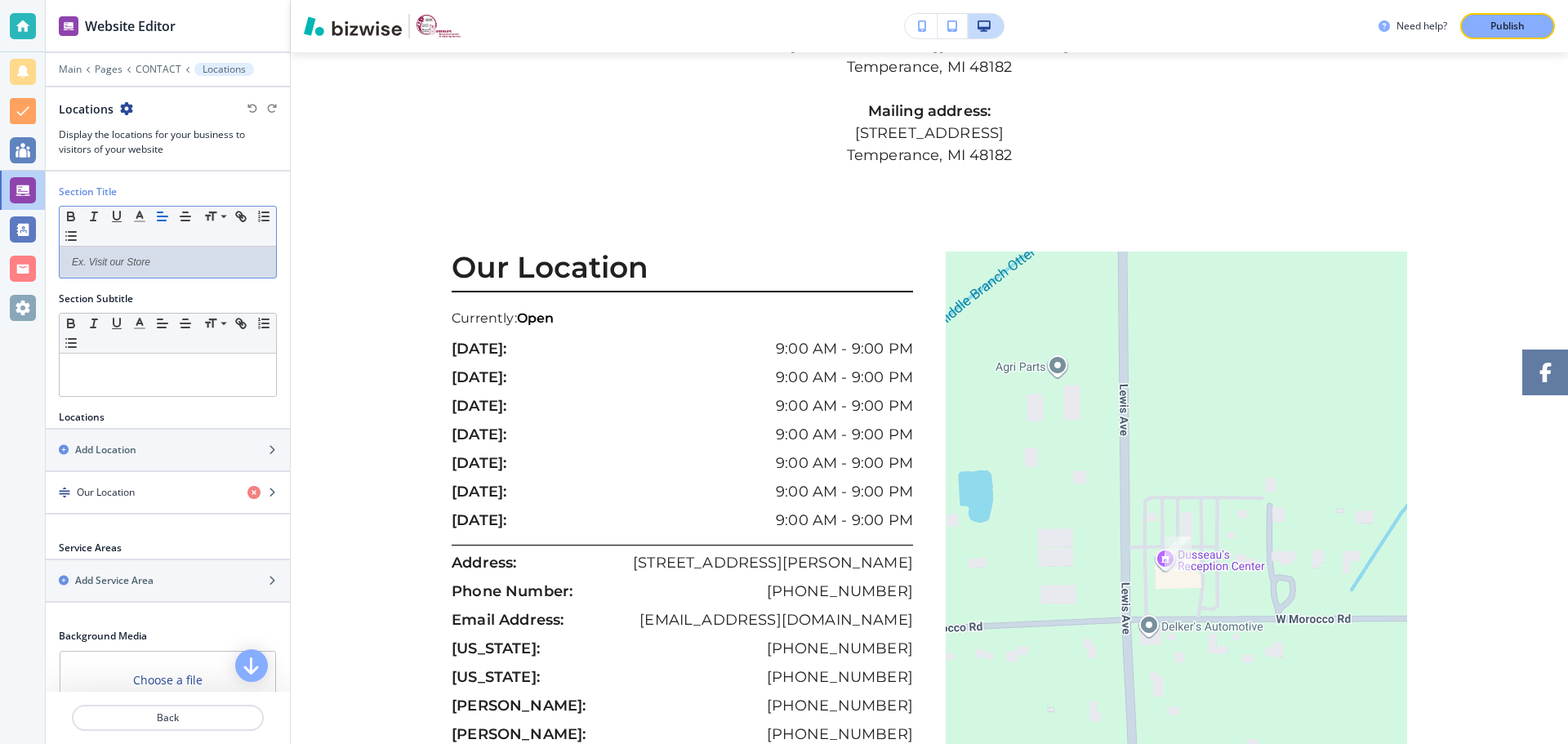
scroll to position [1710, 0]
